Goal: Check status

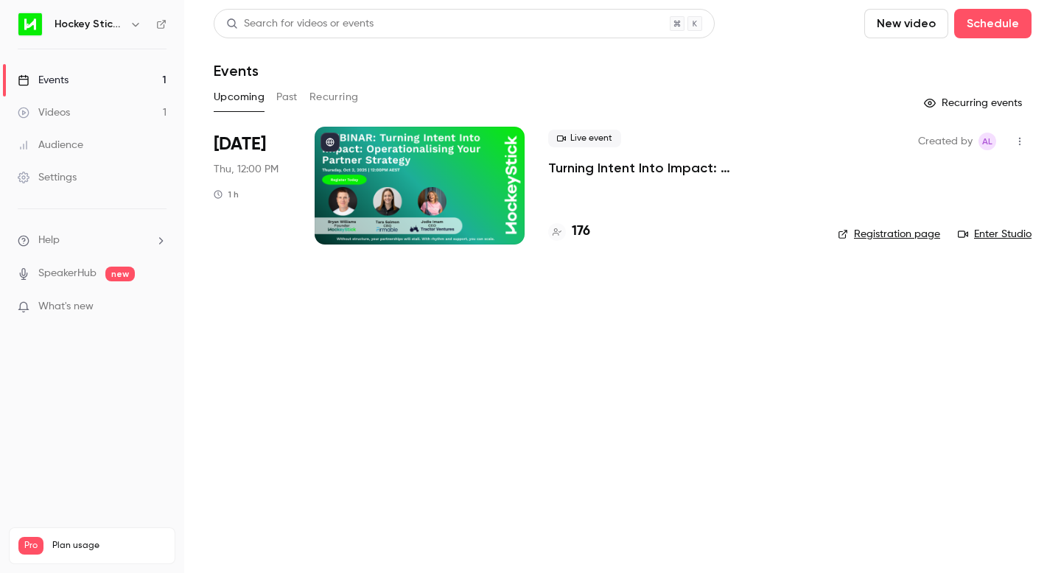
click at [600, 164] on p "Turning Intent Into Impact: Operationalising Your Partner Strategy" at bounding box center [681, 168] width 266 height 18
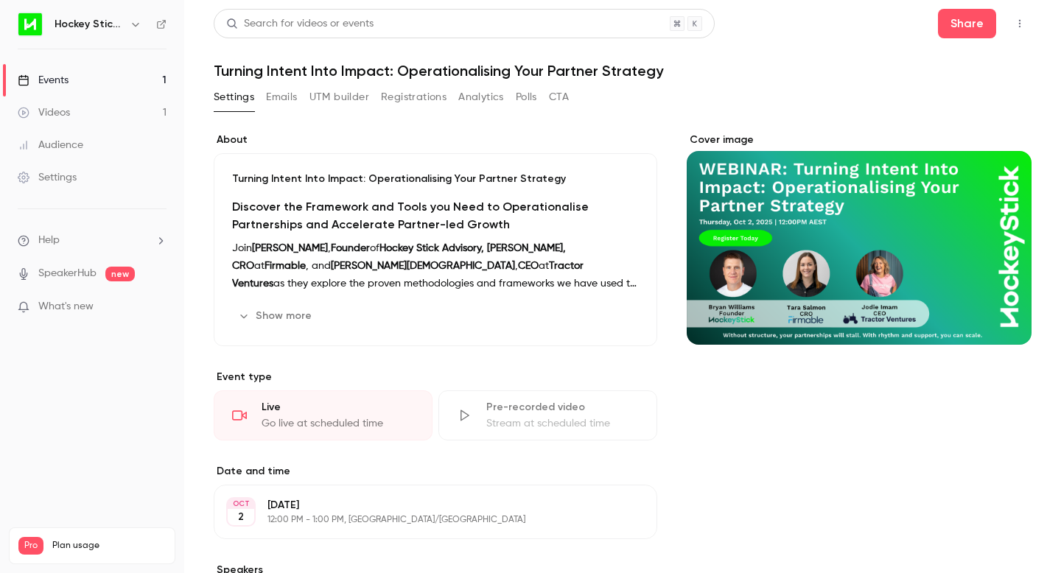
click at [399, 96] on button "Registrations" at bounding box center [414, 97] width 66 height 24
